Goal: Task Accomplishment & Management: Manage account settings

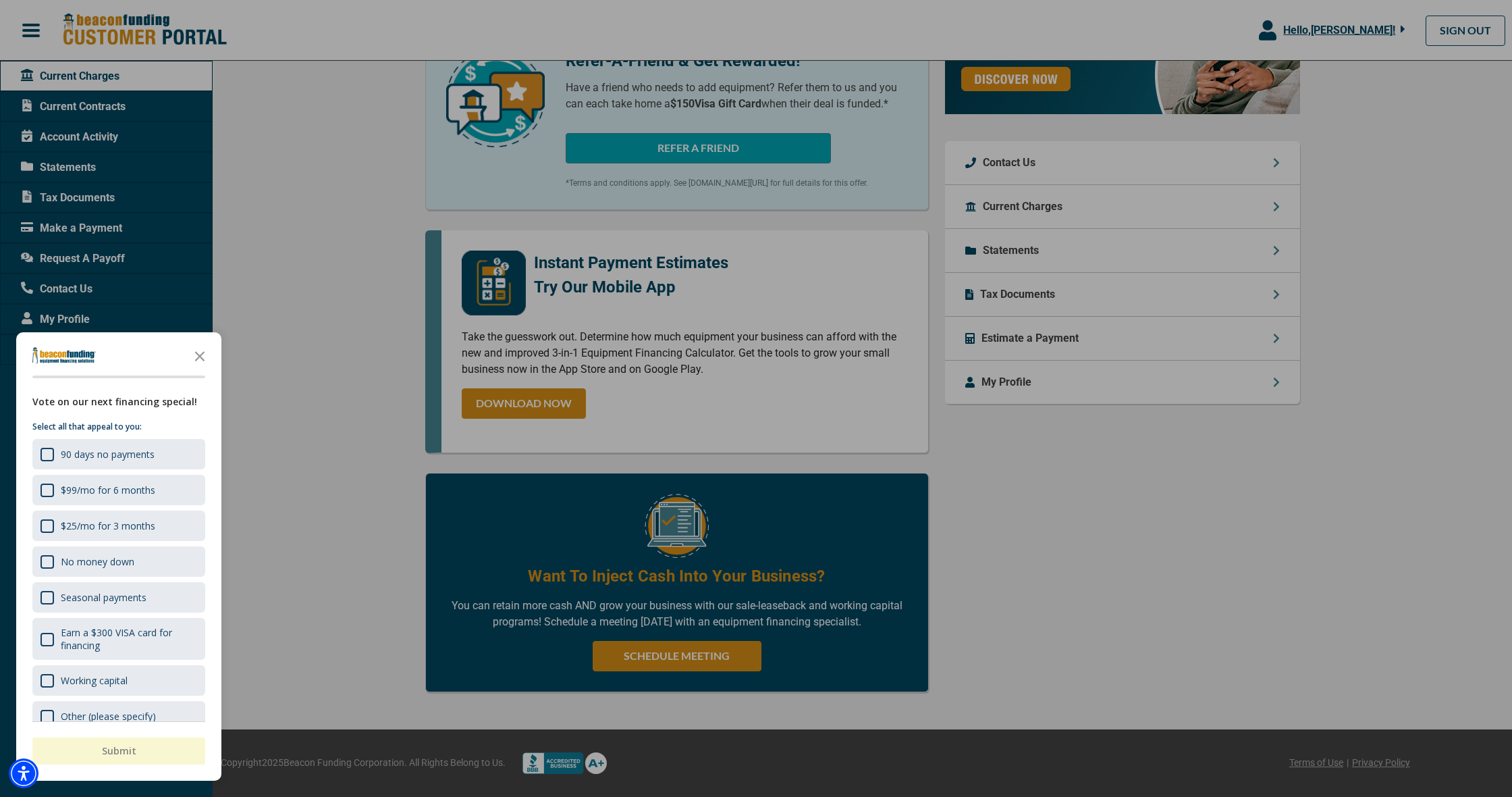
scroll to position [456, 0]
click at [197, 352] on icon "Close the survey" at bounding box center [200, 355] width 27 height 27
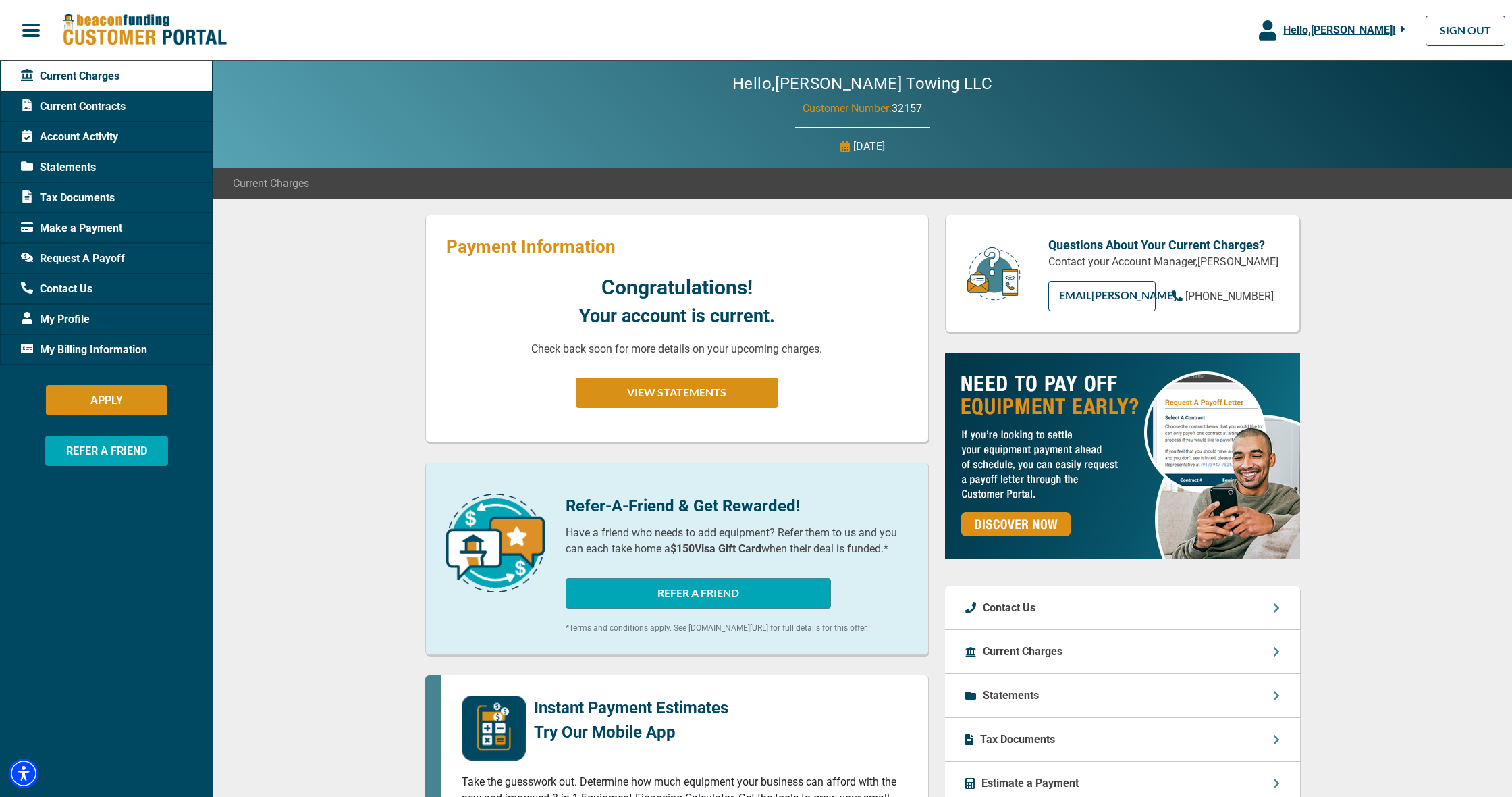
scroll to position [2, 0]
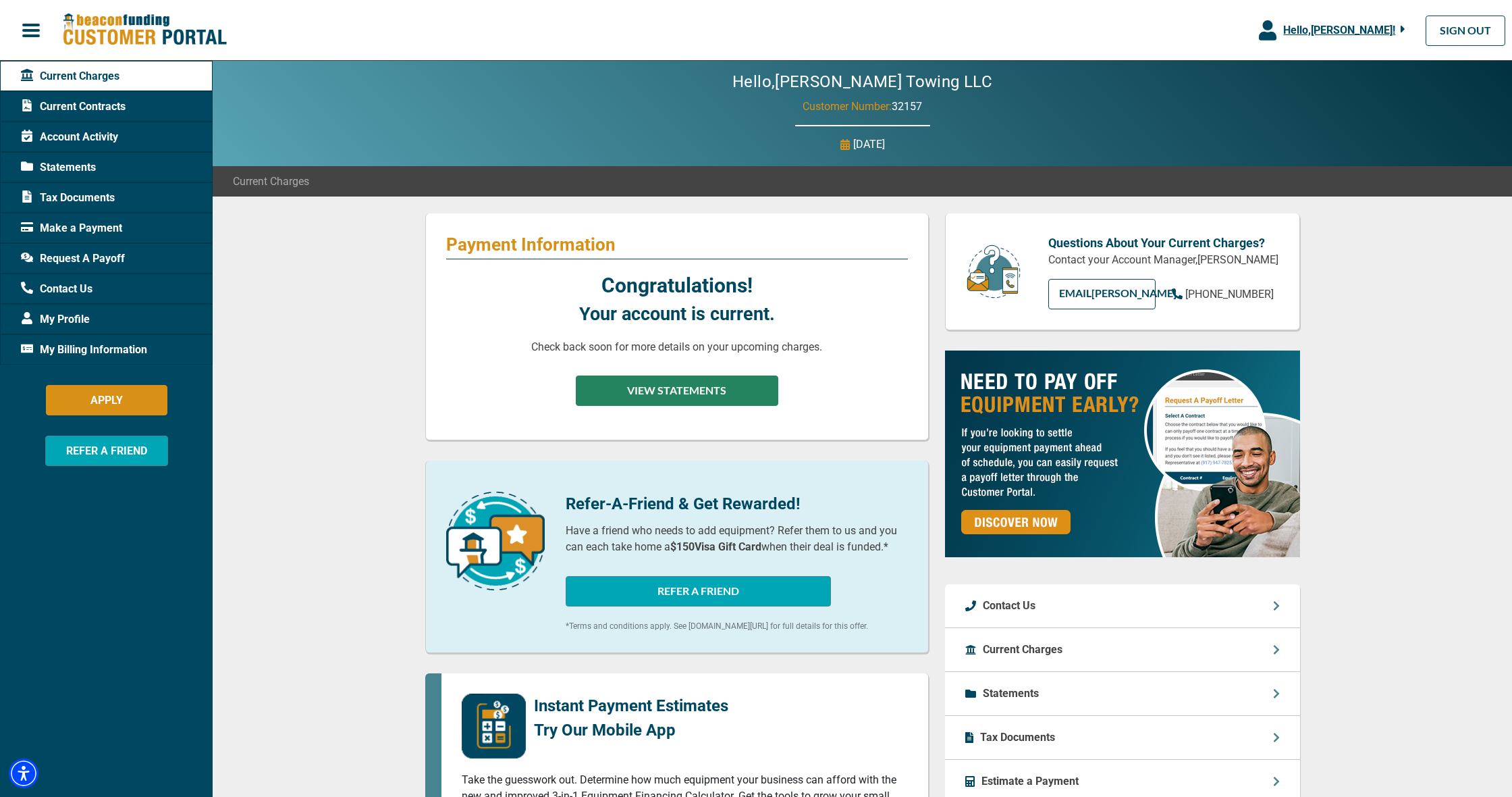
click at [635, 388] on button "VIEW STATEMENTS" at bounding box center [677, 390] width 202 height 30
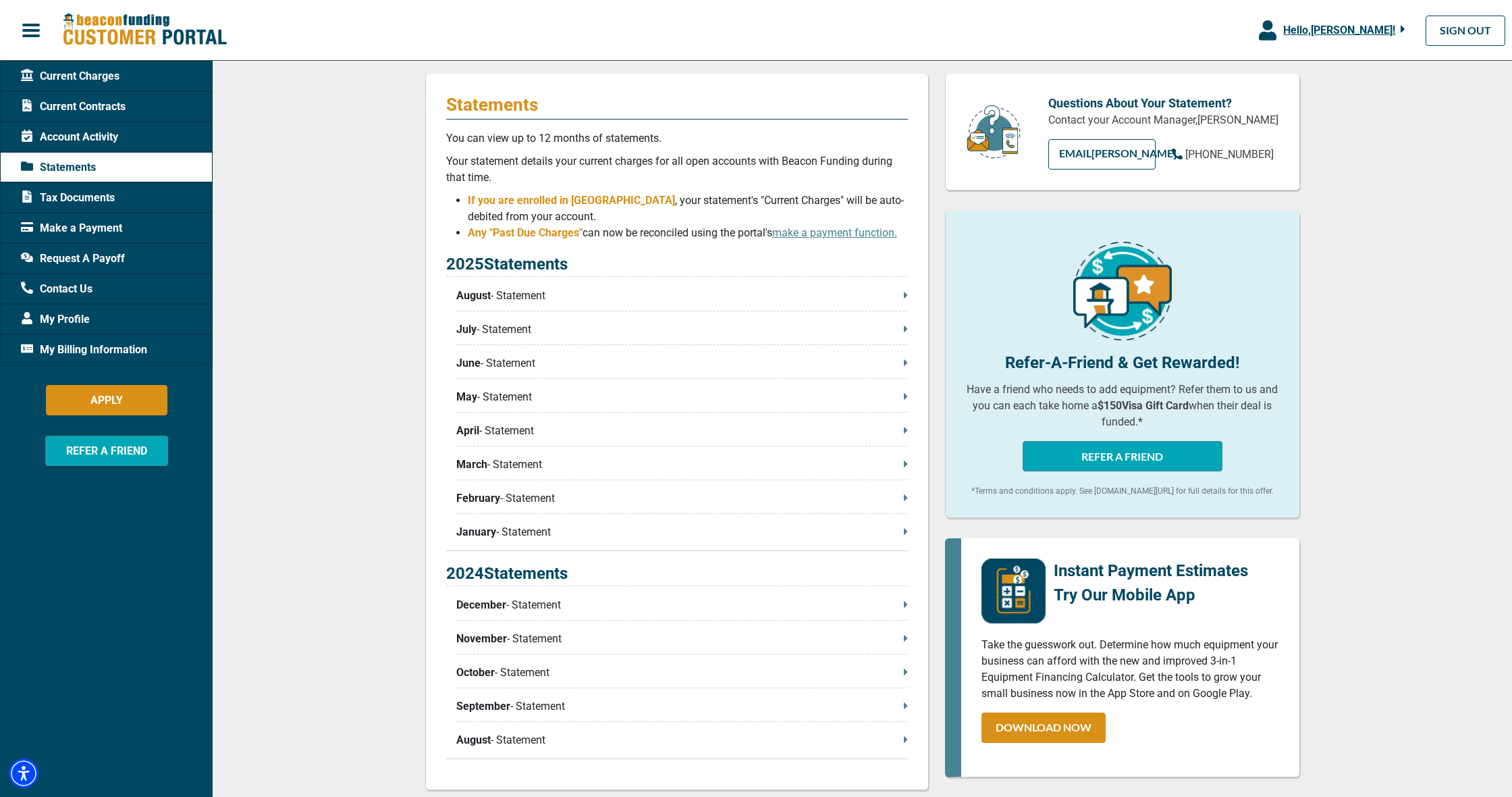
scroll to position [138, 0]
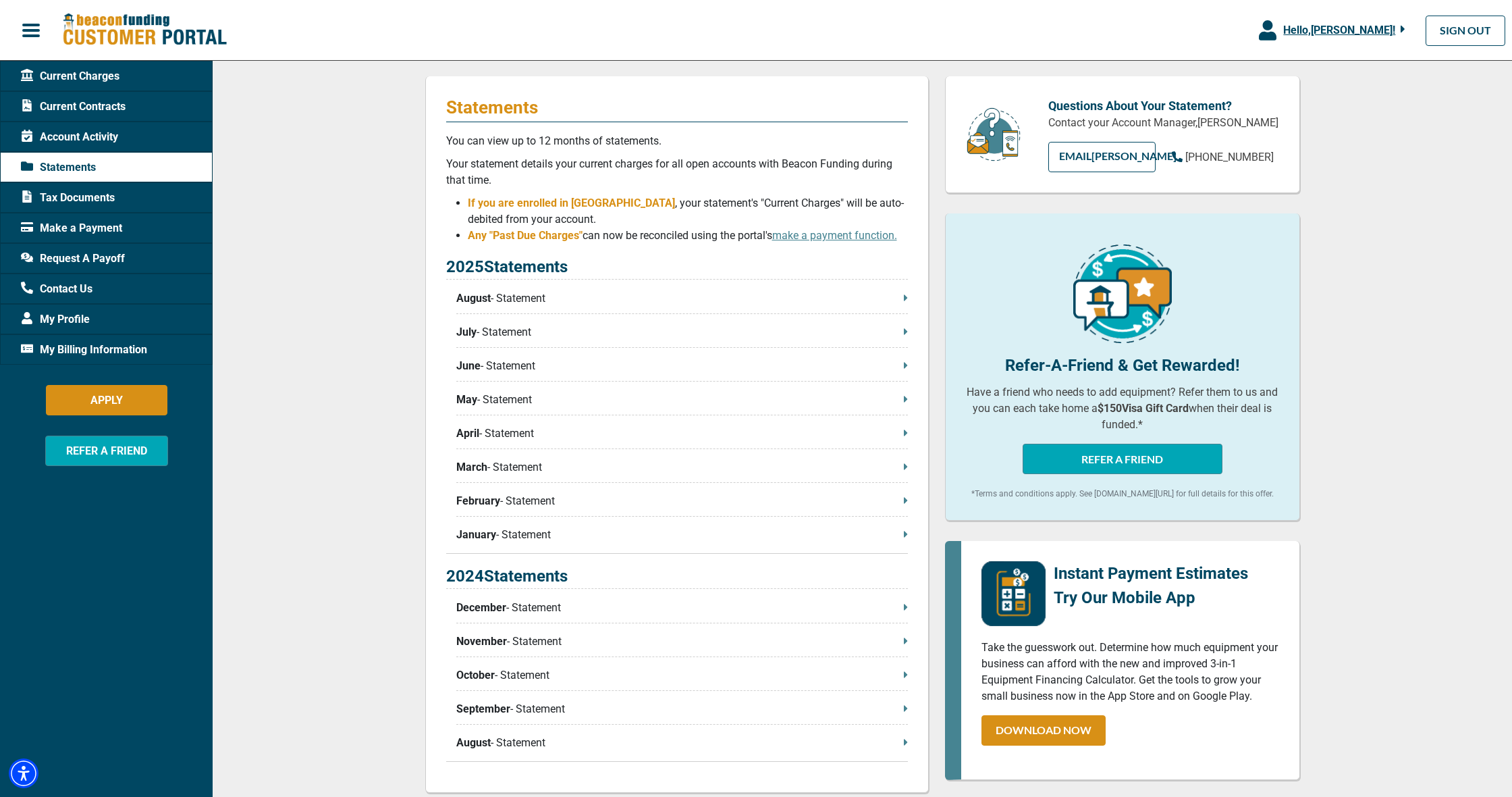
click at [558, 300] on p "August - Statement" at bounding box center [682, 298] width 451 height 16
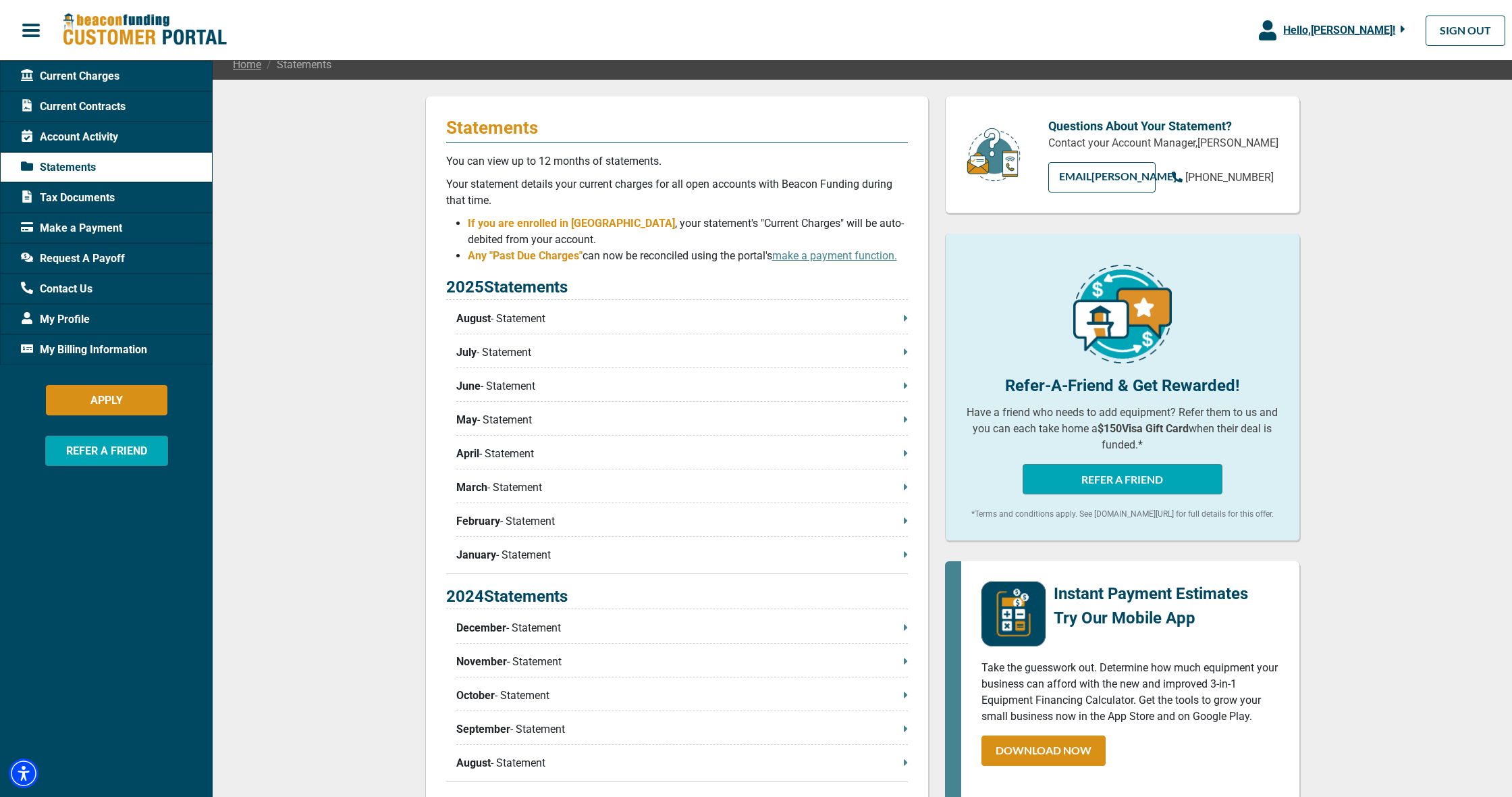
scroll to position [112, 0]
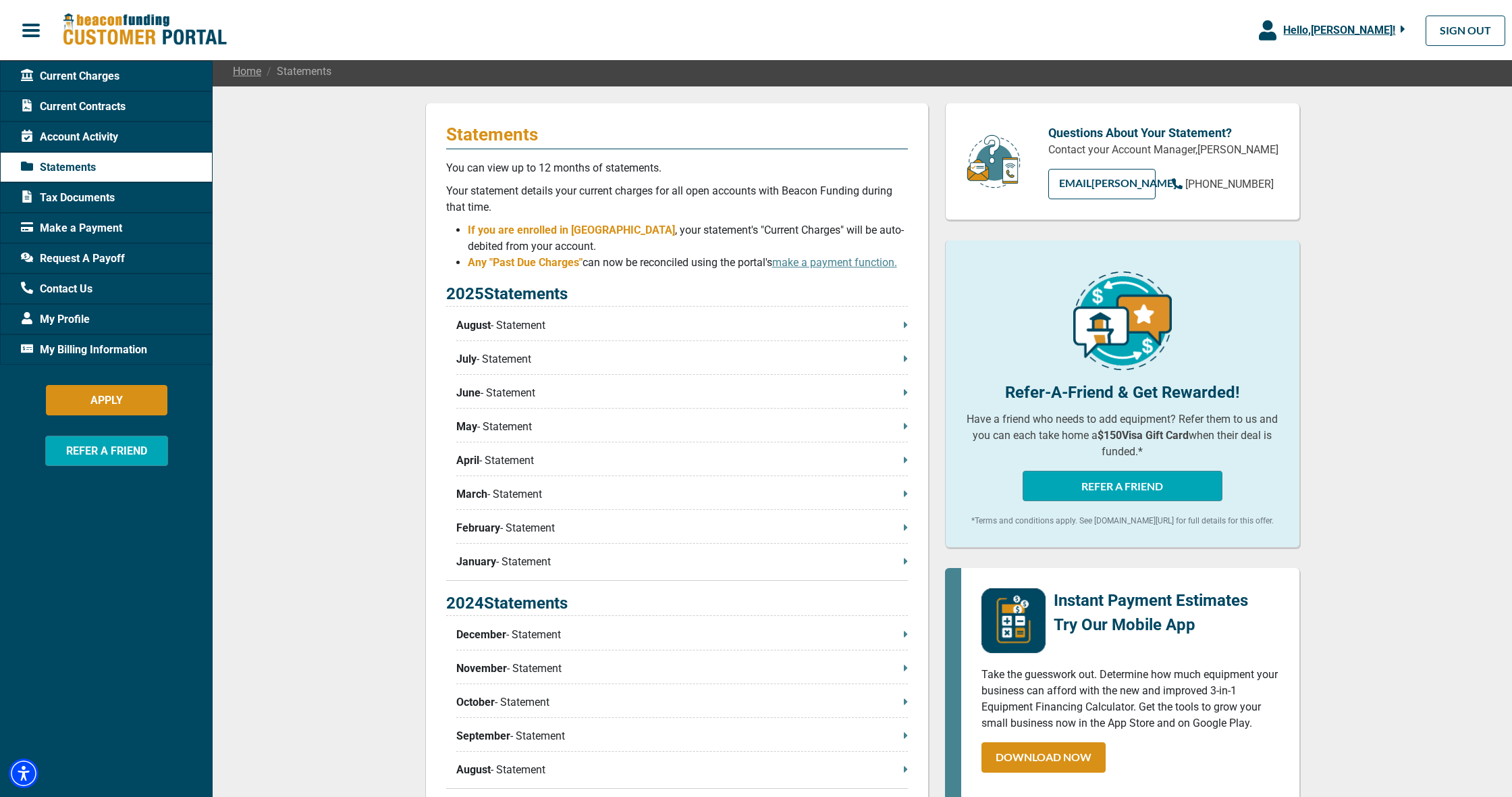
click at [124, 262] on div "Request A Payoff" at bounding box center [106, 258] width 213 height 30
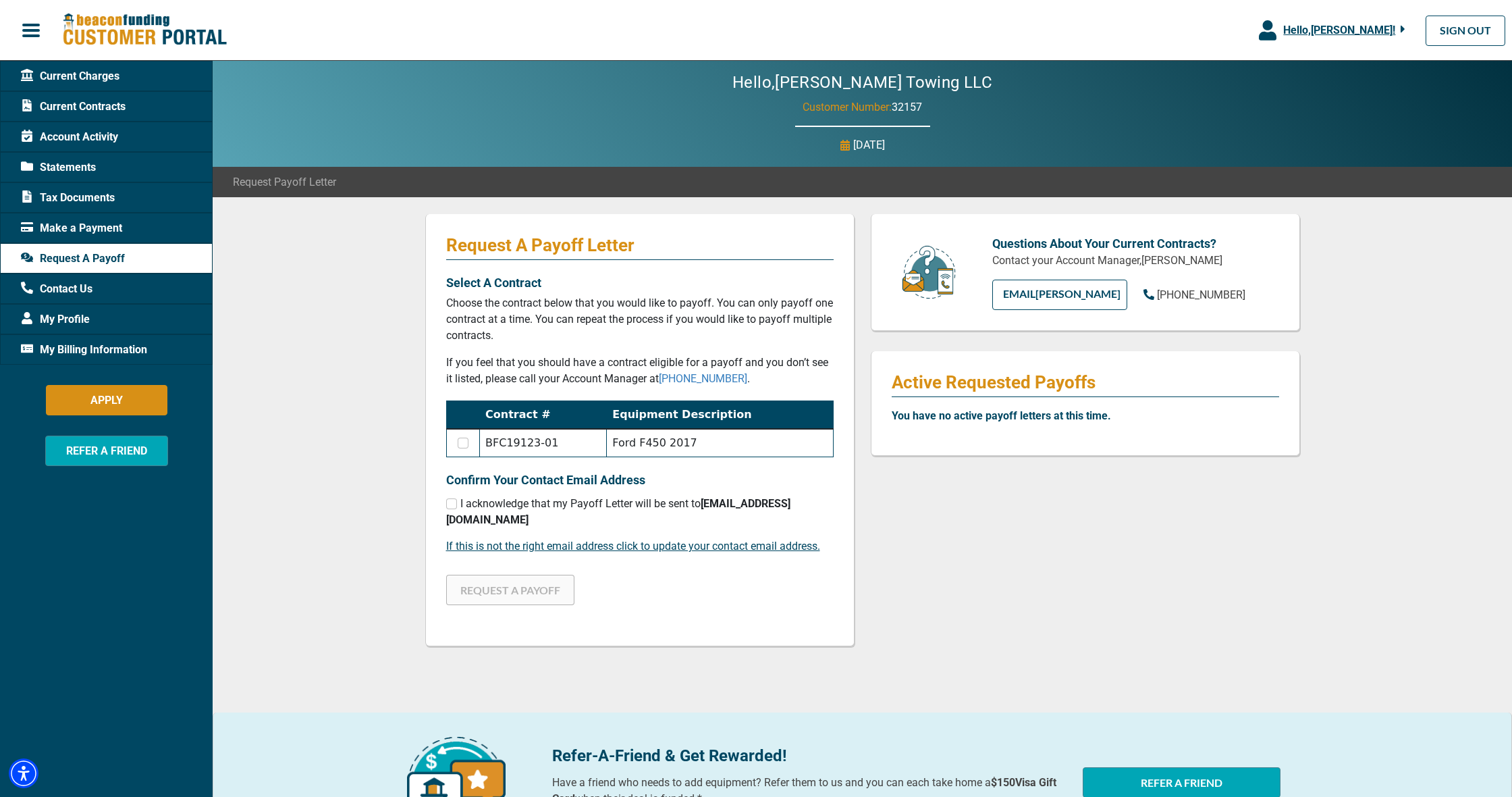
scroll to position [0, 1]
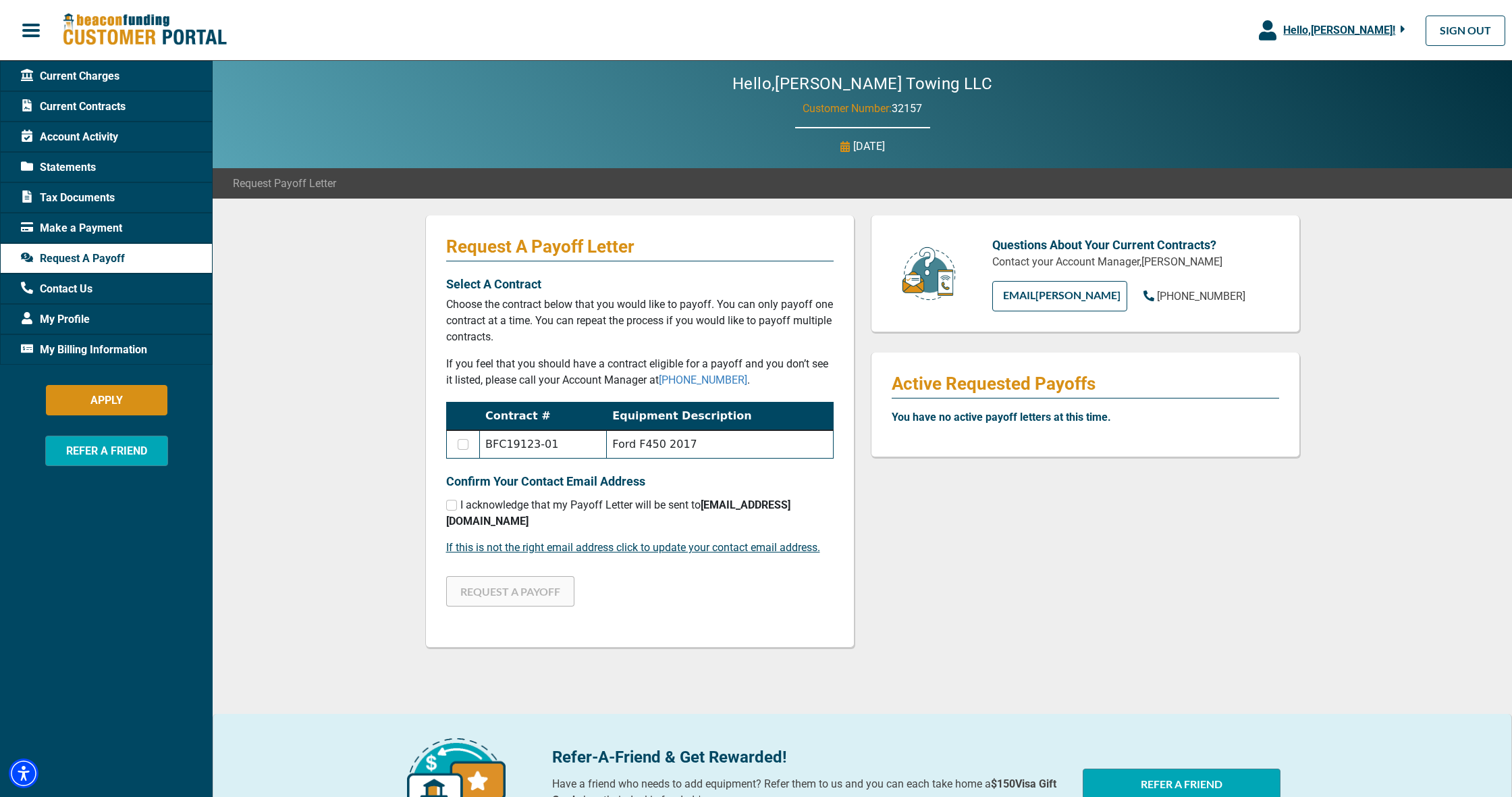
click at [462, 447] on input "checkbox" at bounding box center [462, 443] width 10 height 10
checkbox input "true"
click at [453, 505] on input "checkbox" at bounding box center [451, 504] width 10 height 10
checkbox input "true"
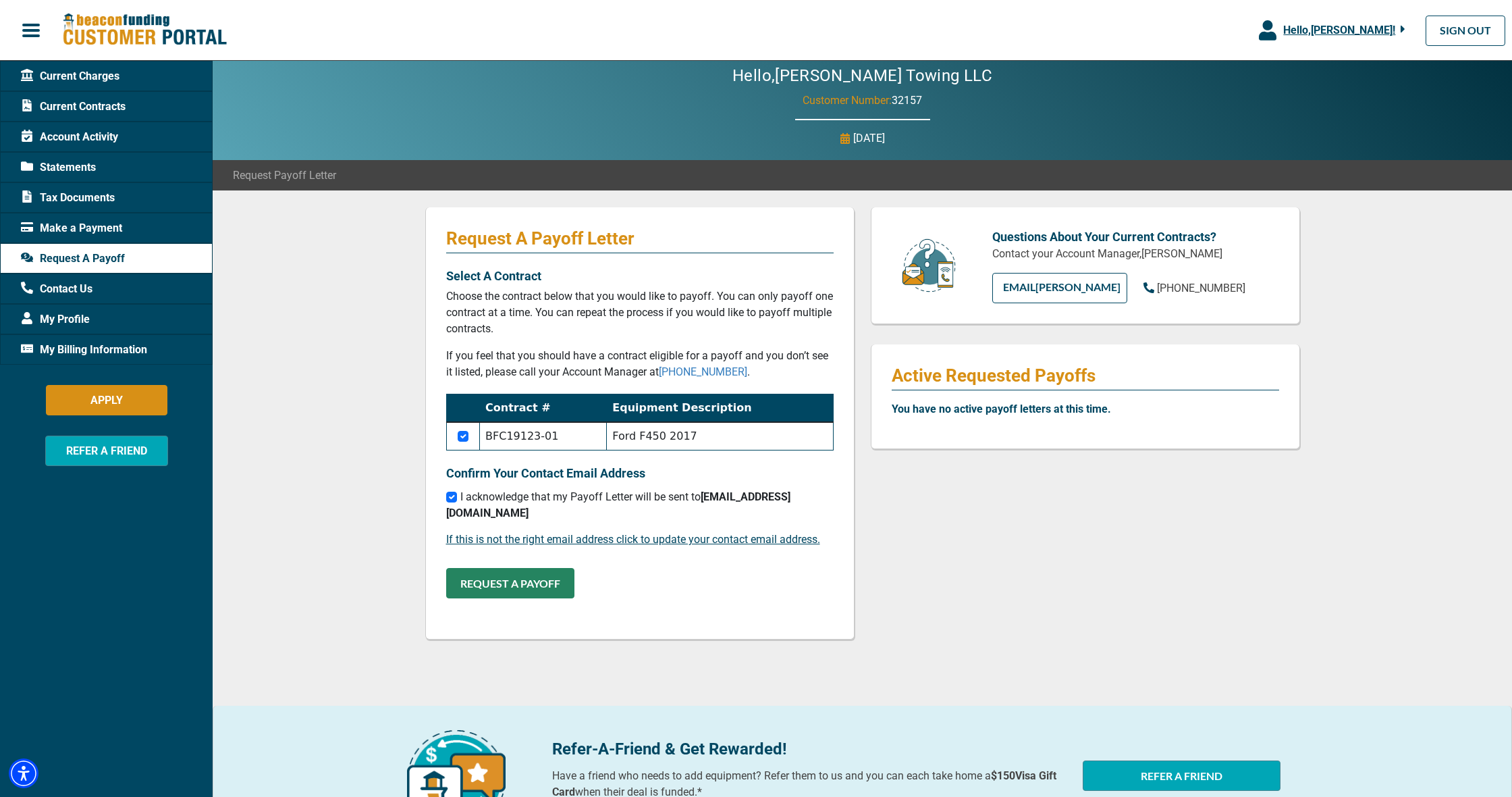
scroll to position [9, 0]
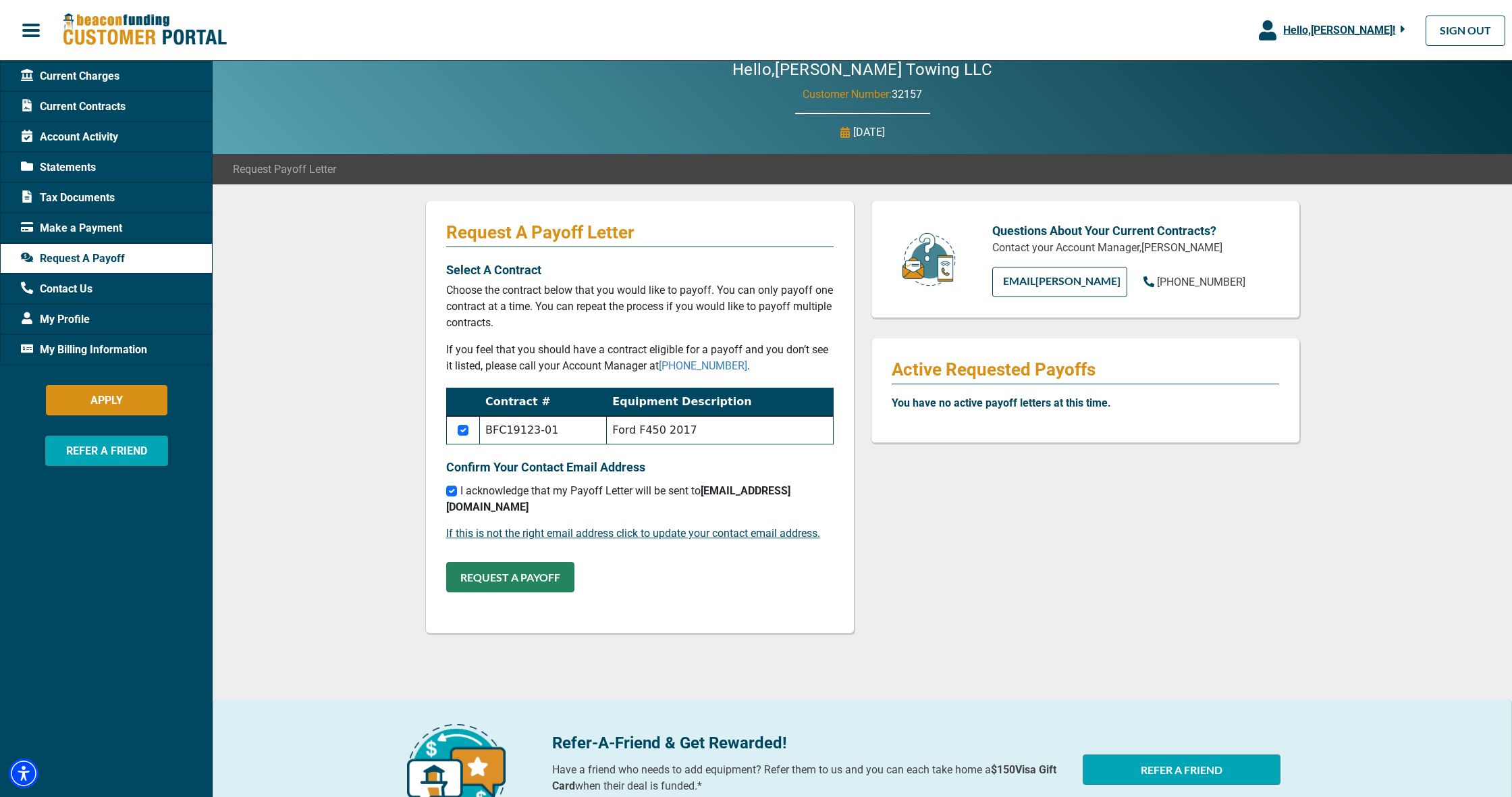
click at [482, 570] on button "REQUEST A PAYOFF" at bounding box center [510, 577] width 128 height 30
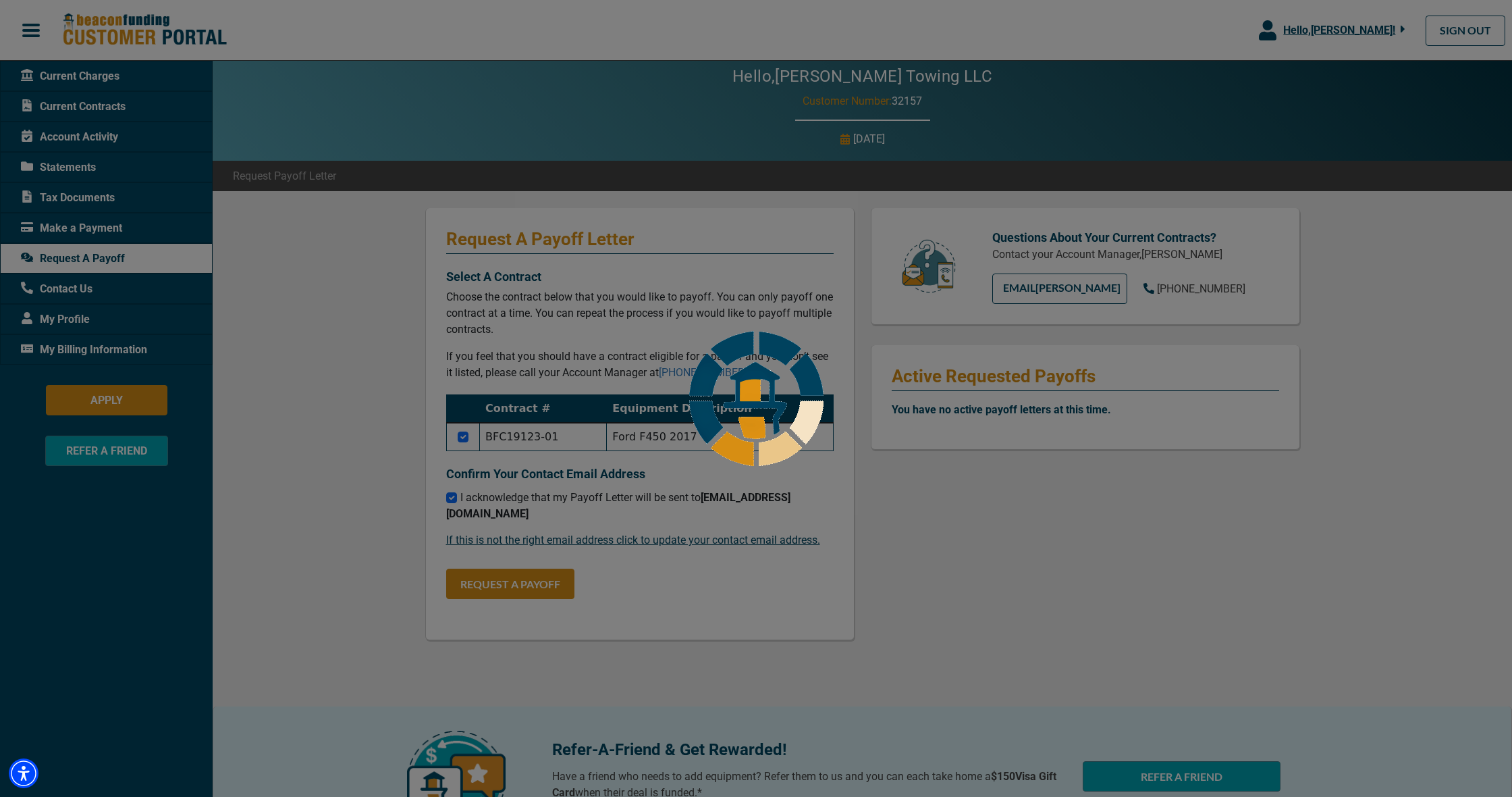
scroll to position [7, 0]
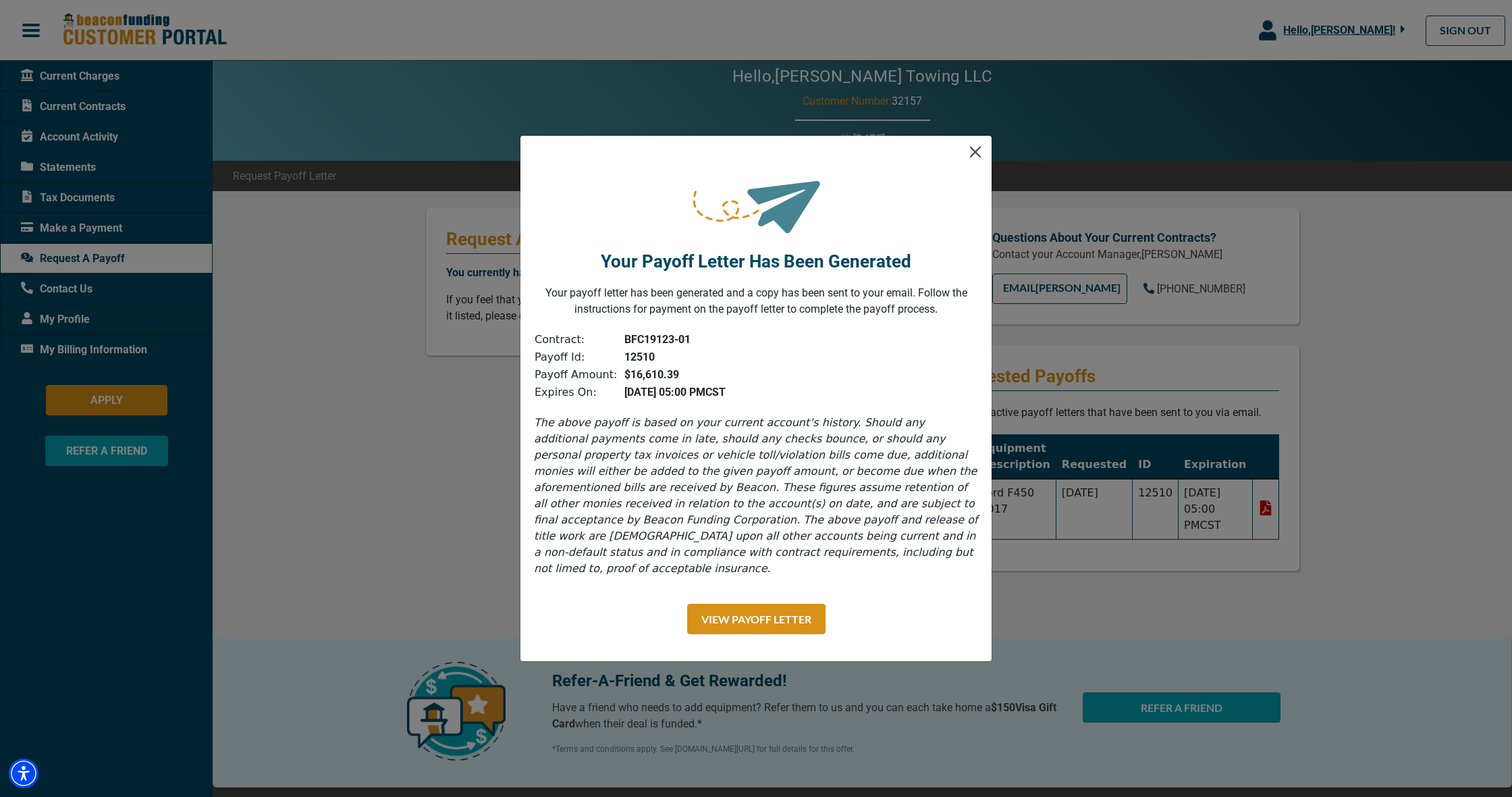
click at [974, 159] on button "Close" at bounding box center [975, 151] width 22 height 22
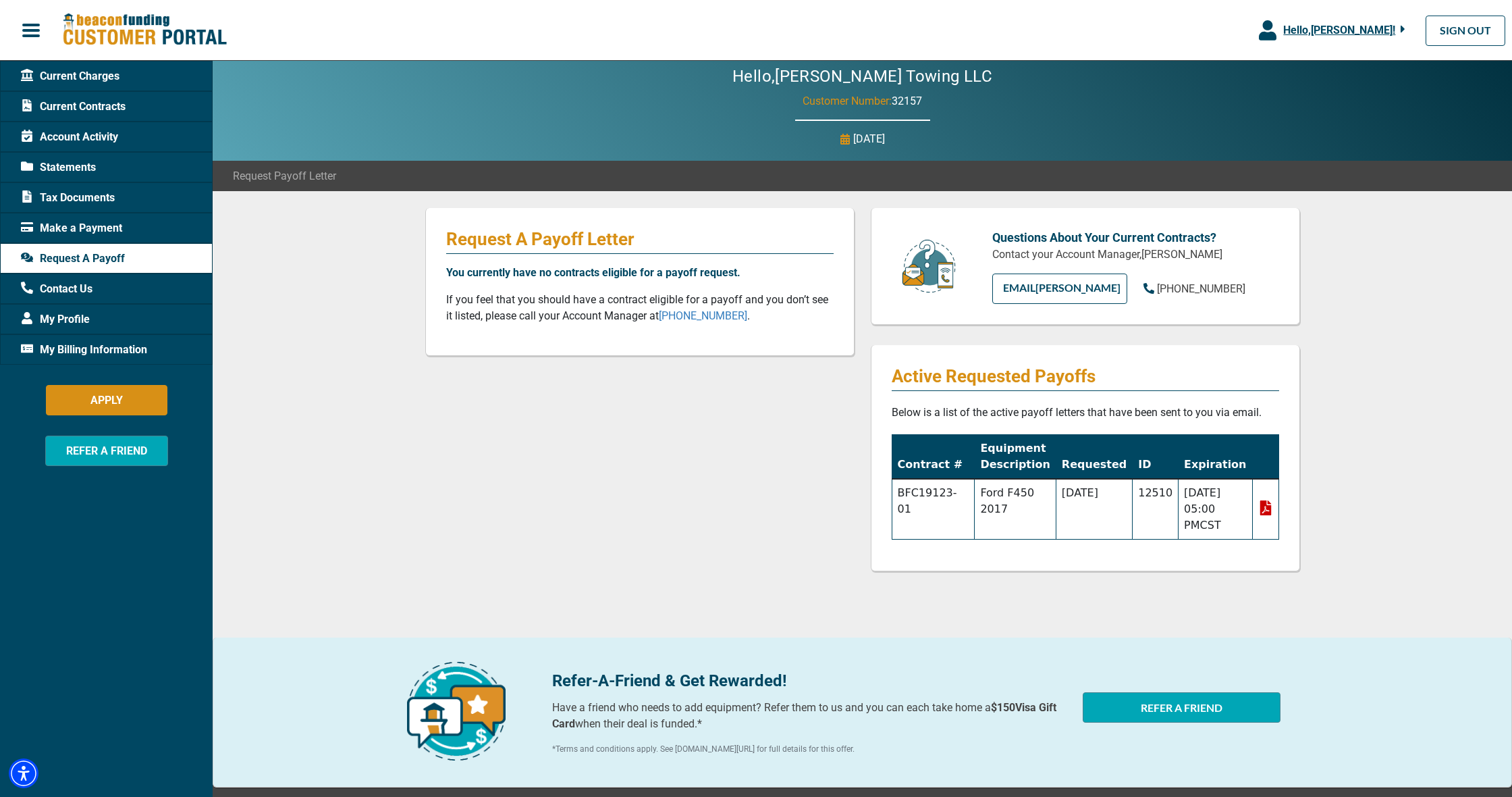
click at [93, 103] on span "Current Contracts" at bounding box center [73, 106] width 105 height 16
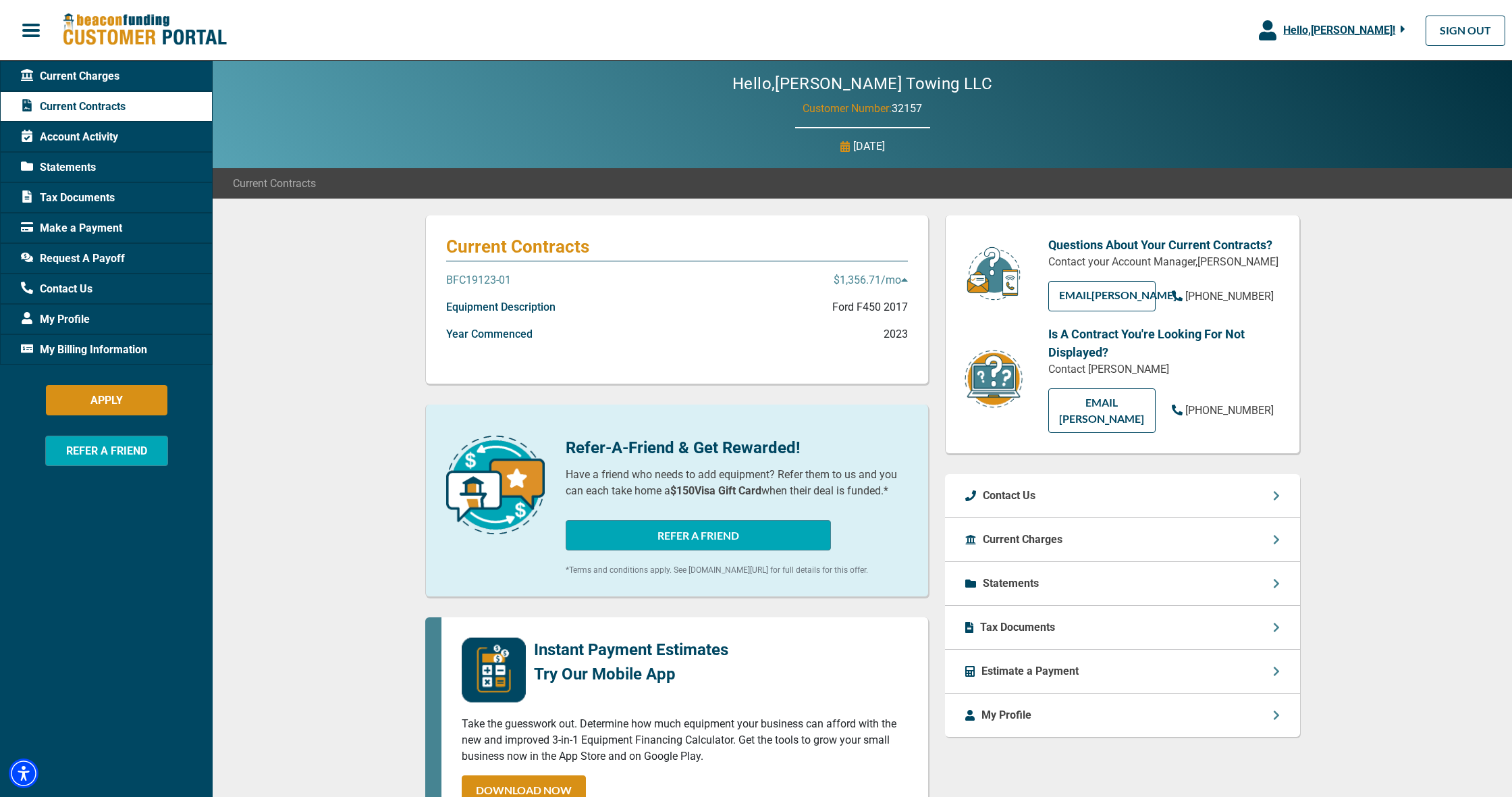
click at [902, 285] on p "$1,356.71 /mo" at bounding box center [870, 280] width 74 height 16
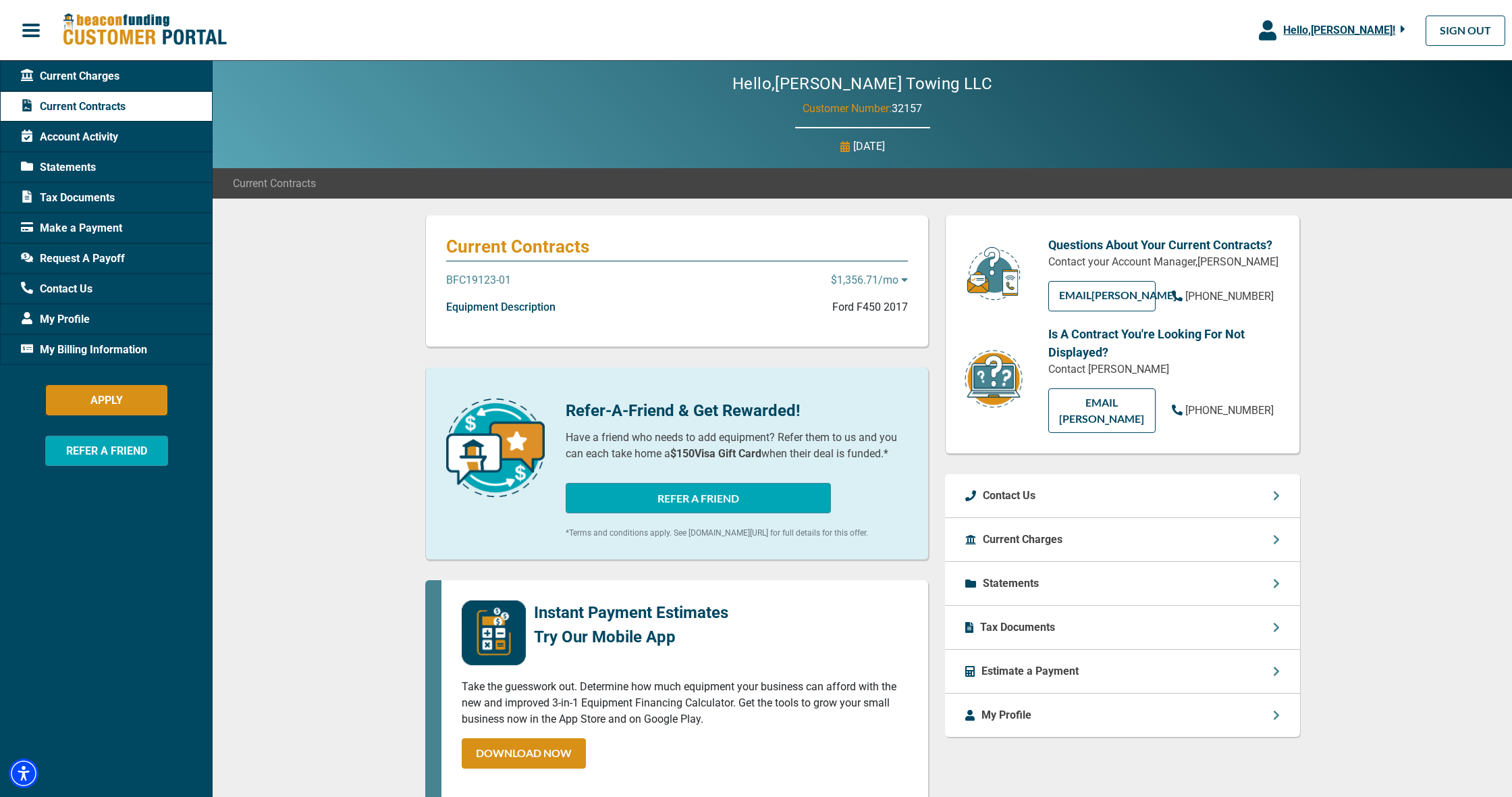
click at [901, 282] on icon at bounding box center [904, 279] width 6 height 10
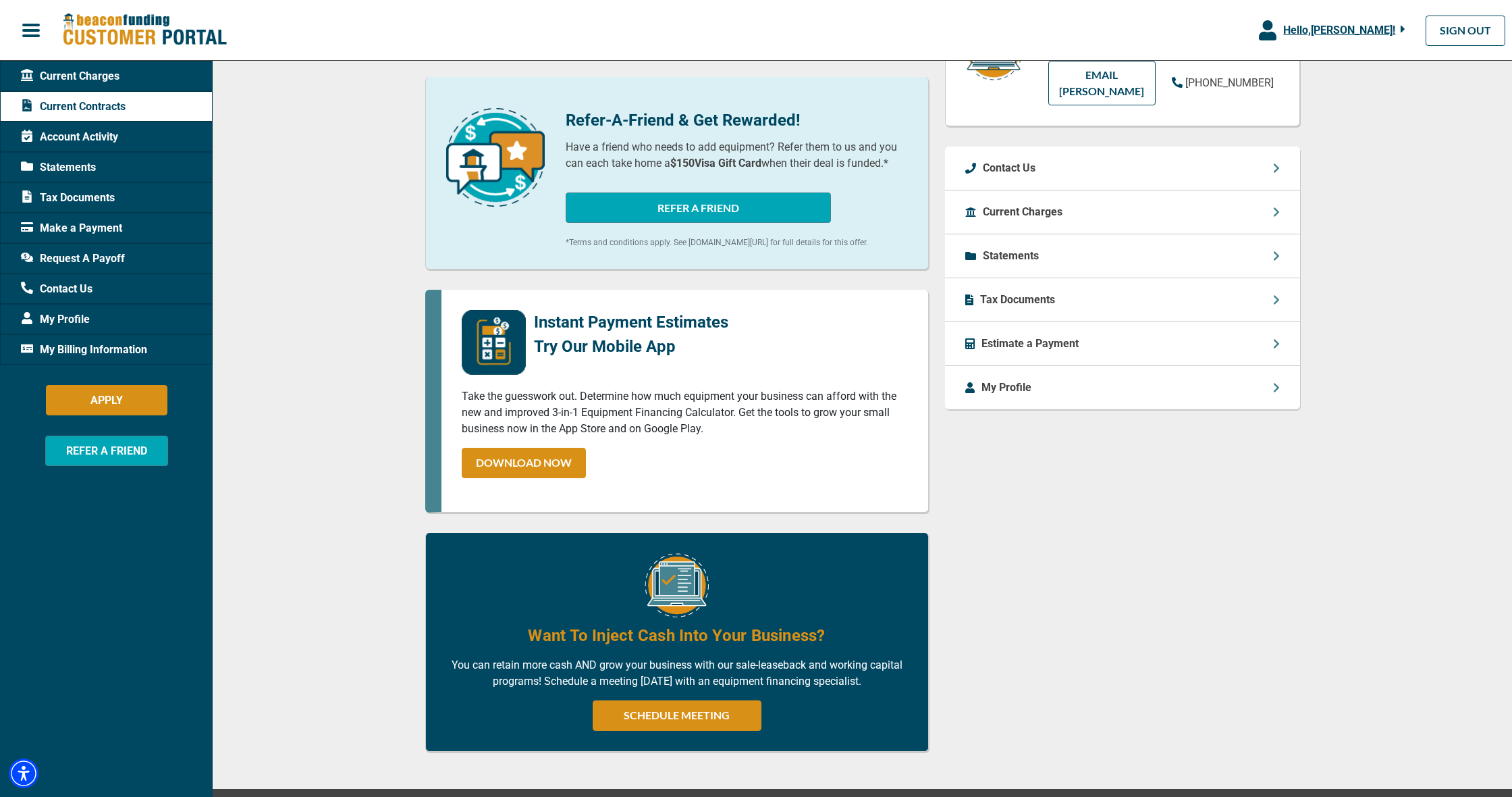
scroll to position [325, 0]
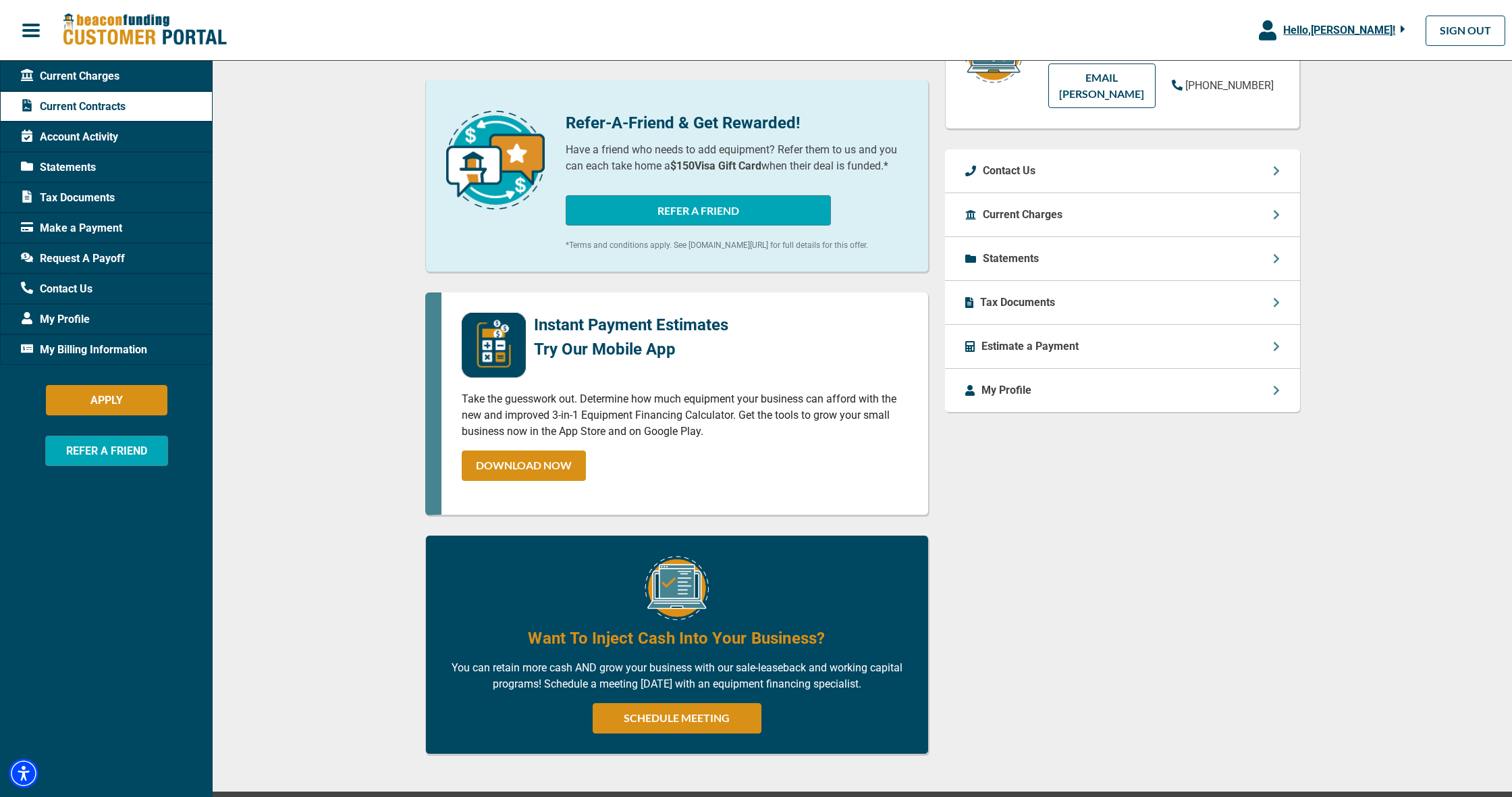
click at [1282, 287] on div "Tax Documents" at bounding box center [1122, 302] width 355 height 44
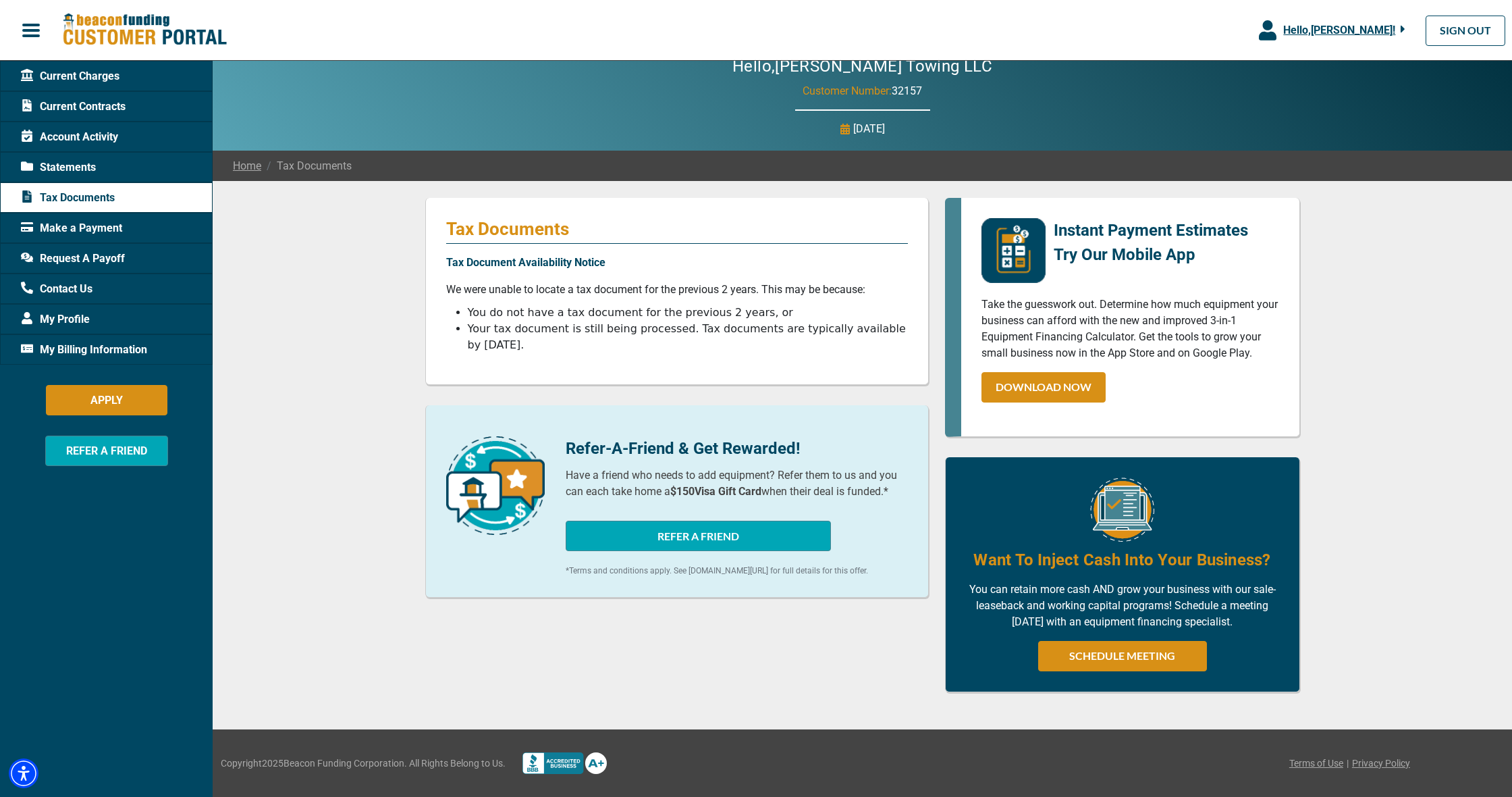
scroll to position [18, 0]
click at [254, 166] on link "Home" at bounding box center [246, 166] width 28 height 16
